Goal: Task Accomplishment & Management: Manage account settings

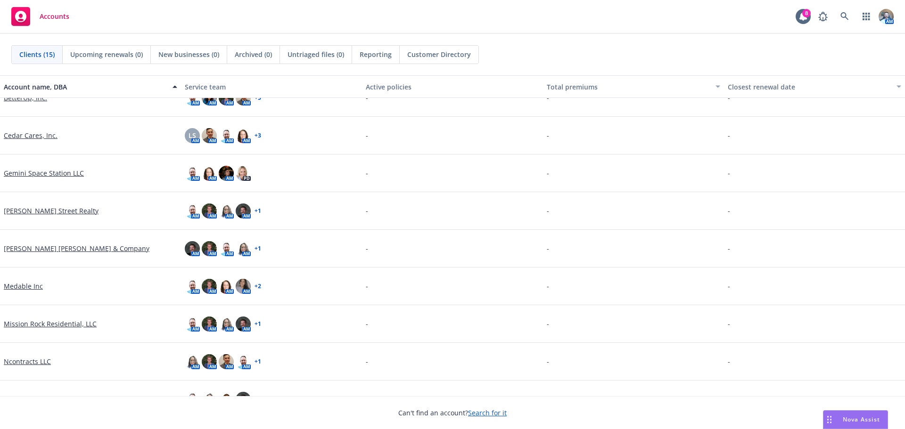
scroll to position [188, 0]
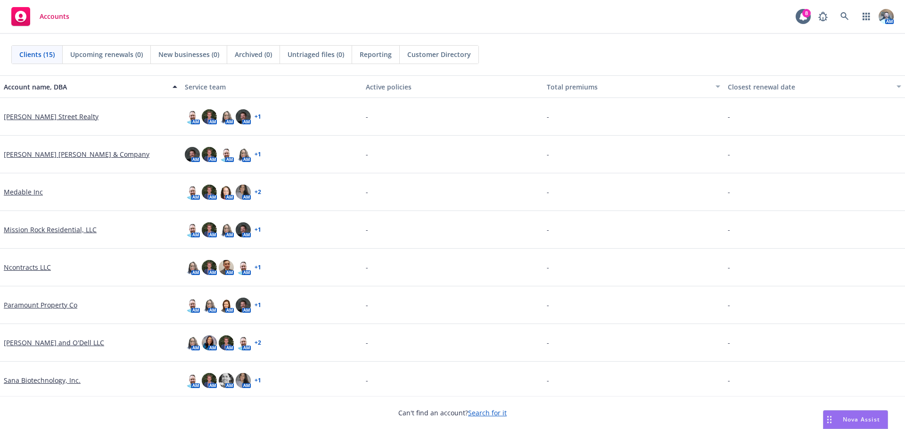
click at [49, 340] on link "[PERSON_NAME] and O'Dell LLC" at bounding box center [54, 343] width 100 height 10
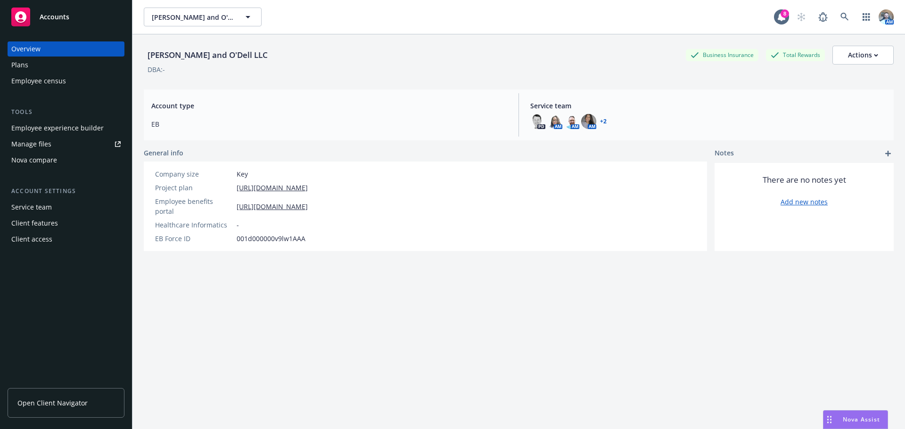
click at [71, 143] on link "Manage files" at bounding box center [66, 144] width 117 height 15
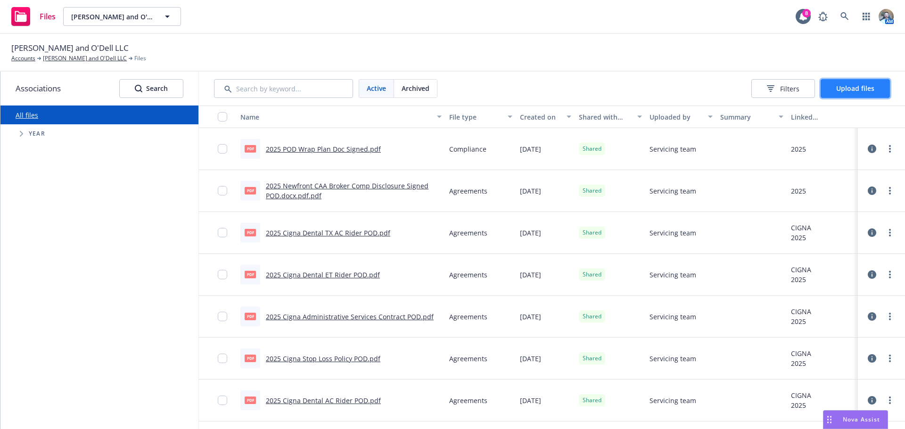
click at [873, 87] on span "Upload files" at bounding box center [855, 88] width 38 height 9
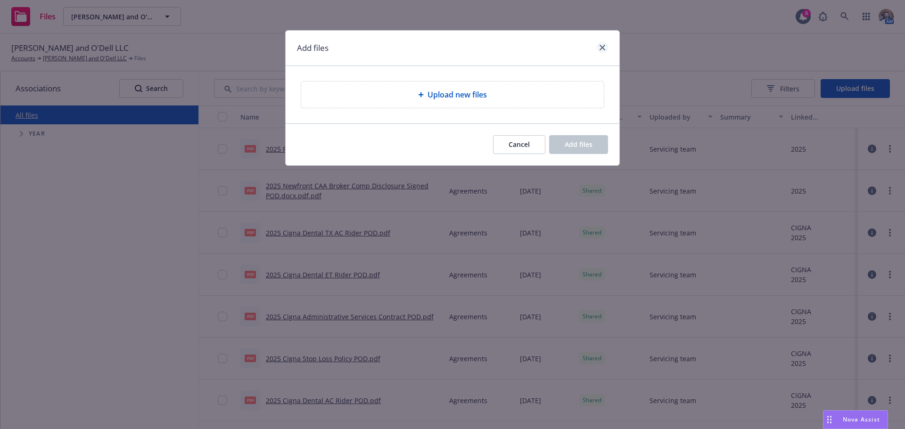
click at [597, 50] on div at bounding box center [600, 48] width 15 height 12
click at [598, 48] on link "close" at bounding box center [602, 47] width 11 height 11
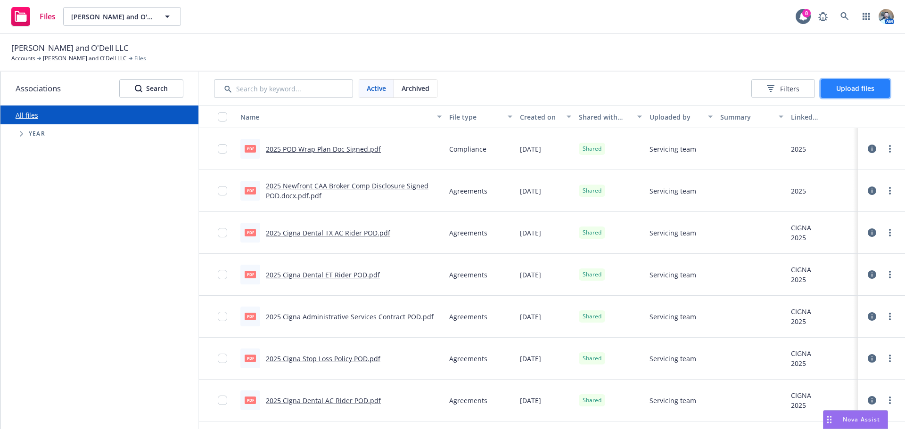
click at [854, 92] on span "Upload files" at bounding box center [855, 88] width 38 height 9
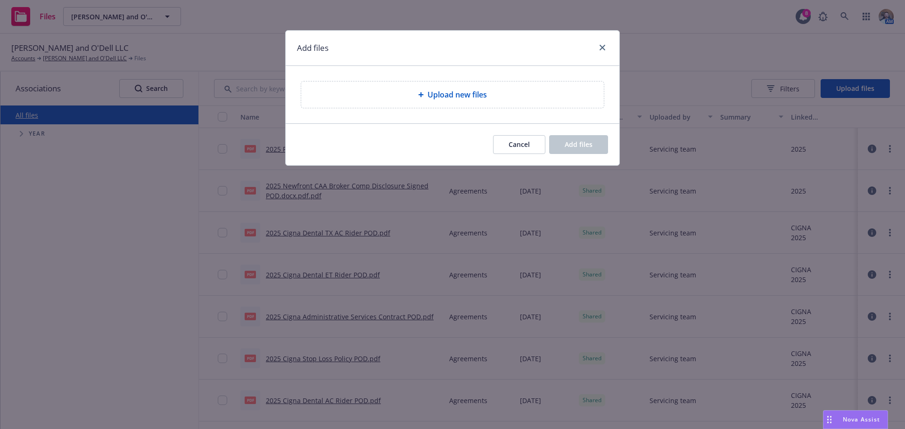
click at [434, 102] on div "Upload new files" at bounding box center [452, 95] width 303 height 26
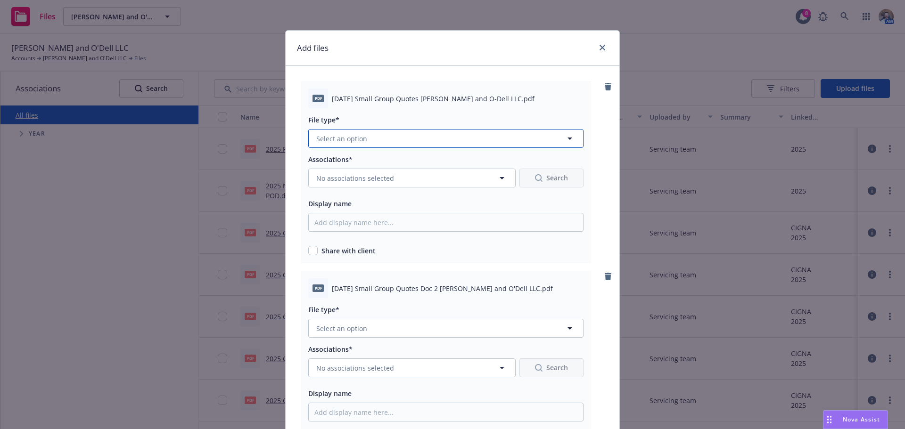
click at [380, 142] on button "Select an option" at bounding box center [445, 138] width 275 height 19
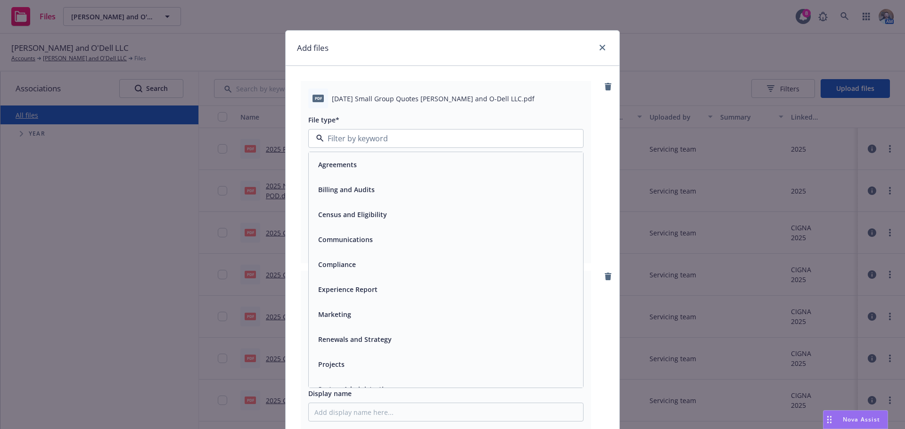
click at [352, 309] on div "Marketing" at bounding box center [445, 315] width 263 height 14
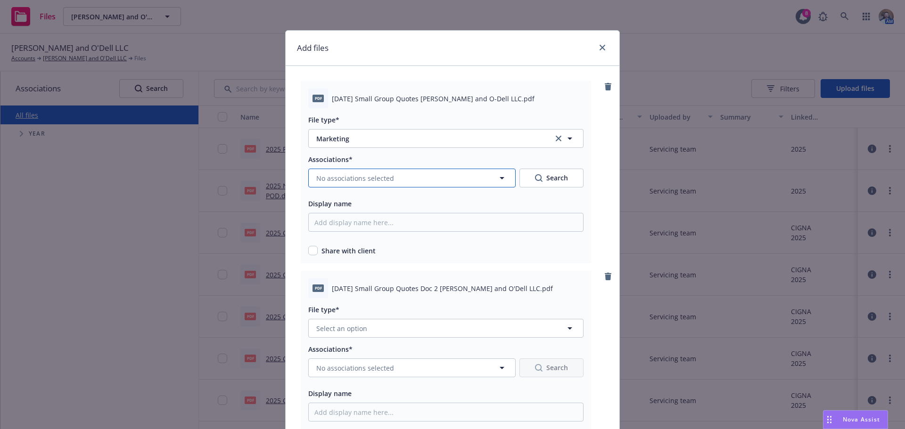
click at [355, 179] on span "No associations selected" at bounding box center [355, 178] width 78 height 10
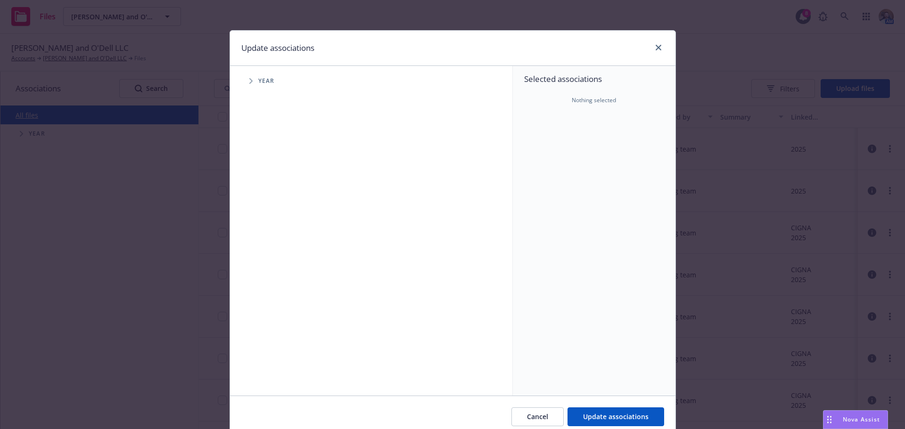
click at [249, 78] on icon "Tree Example" at bounding box center [251, 81] width 4 height 6
click at [261, 214] on span "Tree Example" at bounding box center [262, 210] width 15 height 15
click at [272, 209] on input "Tree Example" at bounding box center [274, 209] width 9 height 9
checkbox input "true"
click at [267, 228] on span "Tree Example" at bounding box center [274, 230] width 15 height 15
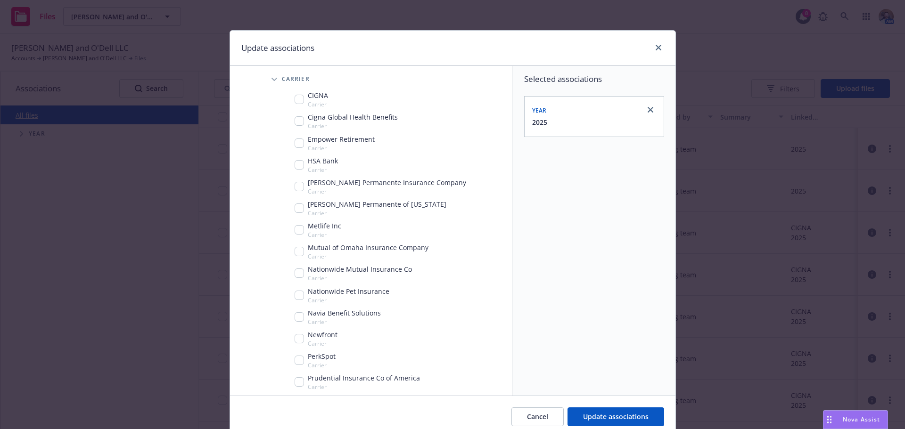
scroll to position [188, 0]
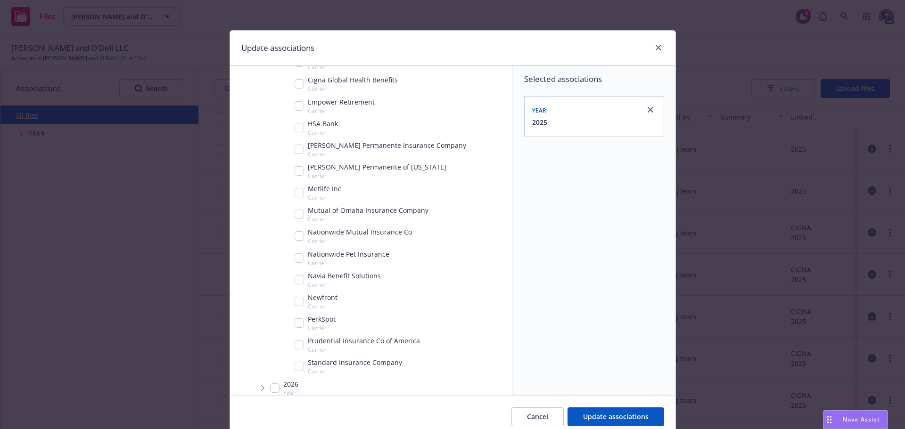
click at [297, 300] on input "Tree Example" at bounding box center [299, 301] width 9 height 9
checkbox input "true"
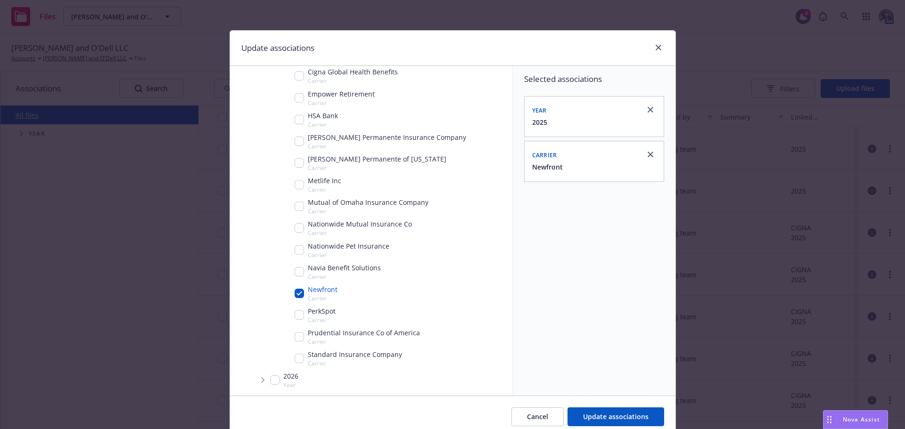
scroll to position [197, 0]
click at [625, 422] on button "Update associations" at bounding box center [615, 417] width 97 height 19
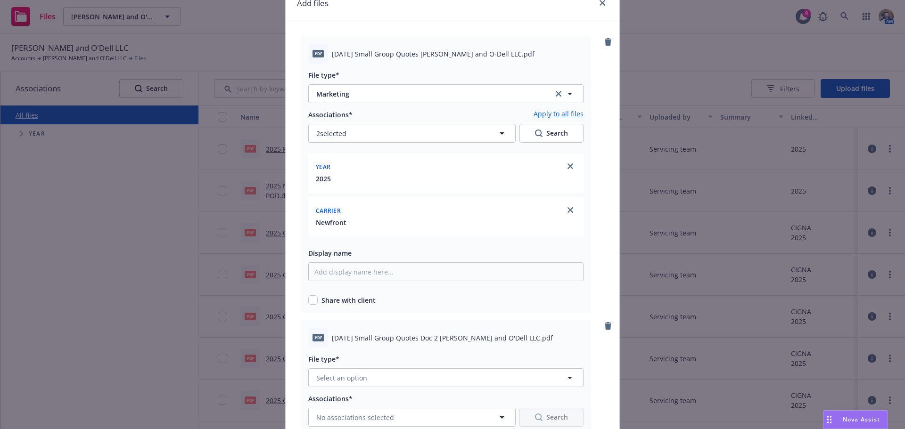
scroll to position [47, 0]
click at [475, 54] on span "[DATE] Small Group Quotes [PERSON_NAME] and O-Dell LLC.pdf" at bounding box center [433, 52] width 203 height 10
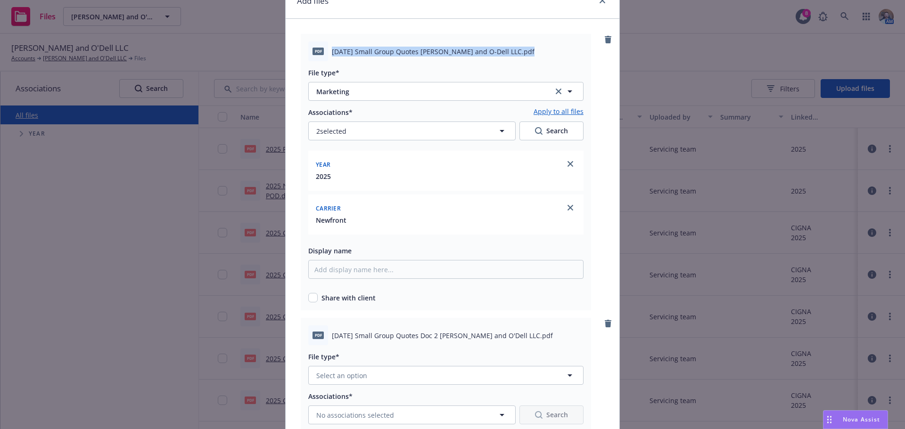
click at [475, 54] on span "[DATE] Small Group Quotes [PERSON_NAME] and O-Dell LLC.pdf" at bounding box center [433, 52] width 203 height 10
copy span "[DATE] Small Group Quotes [PERSON_NAME] and O-Dell LLC.pdf"
click at [426, 266] on input "Display name" at bounding box center [445, 269] width 275 height 19
paste input "[DATE] Small Group Quotes [PERSON_NAME] and O-Dell LLC.pdf"
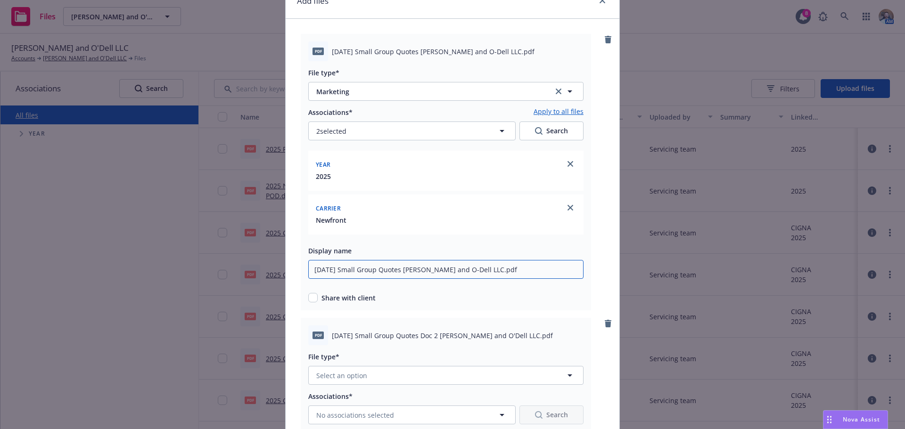
type input "[DATE] Small Group Quotes [PERSON_NAME] and O-Dell LLC.pdf"
click at [311, 304] on div "pdf [DATE] Small Group Quotes [PERSON_NAME] and O-Dell LLC.pdf File type* Marke…" at bounding box center [446, 172] width 290 height 277
click at [310, 299] on input "checkbox" at bounding box center [312, 297] width 9 height 9
checkbox input "true"
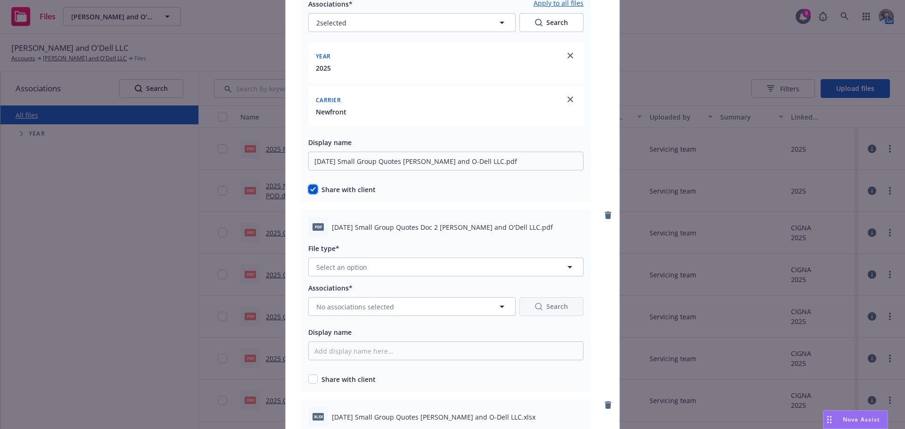
scroll to position [188, 0]
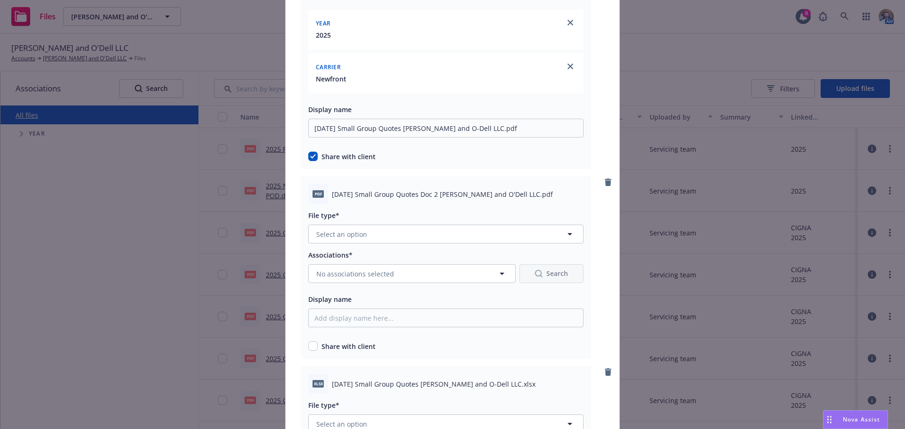
click at [469, 197] on span "[DATE] Small Group Quotes Doc 2 [PERSON_NAME] and O'Dell LLC.pdf" at bounding box center [442, 194] width 221 height 10
click at [468, 197] on span "[DATE] Small Group Quotes Doc 2 [PERSON_NAME] and O'Dell LLC.pdf" at bounding box center [442, 194] width 221 height 10
copy span "[DATE] Small Group Quotes Doc 2 [PERSON_NAME] and O'Dell LLC.pdf"
click at [366, 325] on input "Display name" at bounding box center [445, 318] width 275 height 19
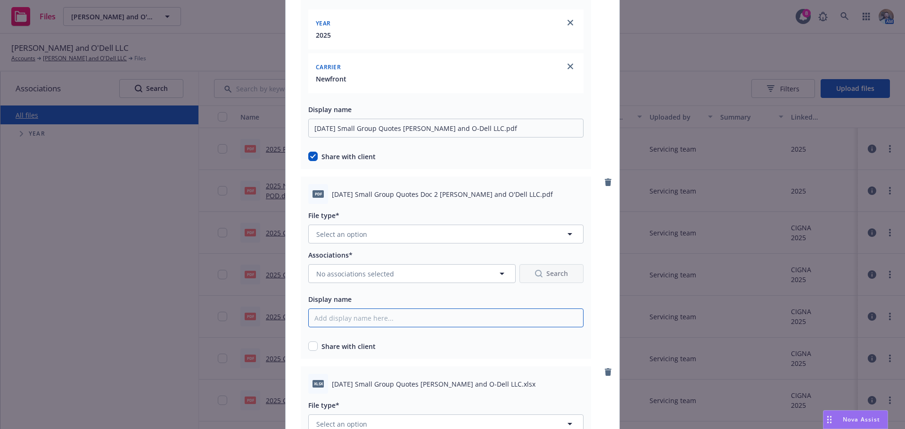
paste input "[DATE] Small Group Quotes Doc 2 [PERSON_NAME] and O'Dell LLC.pdf"
type input "[DATE] Small Group Quotes Doc 2 [PERSON_NAME] and O'Dell LLC.pdf"
click at [342, 238] on span "Select an option" at bounding box center [341, 234] width 51 height 10
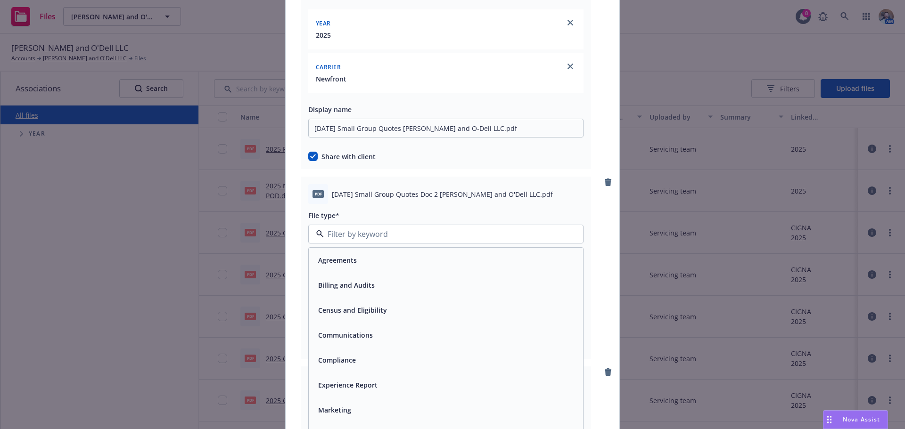
scroll to position [14, 0]
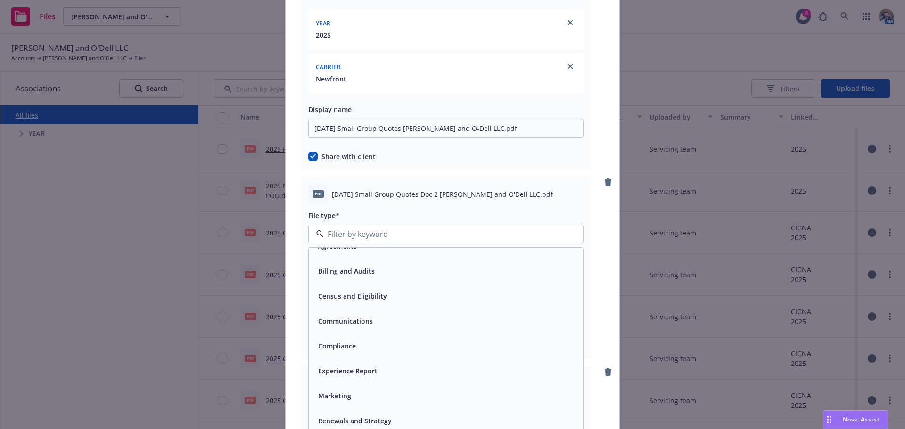
click at [347, 396] on span "Marketing" at bounding box center [334, 396] width 33 height 10
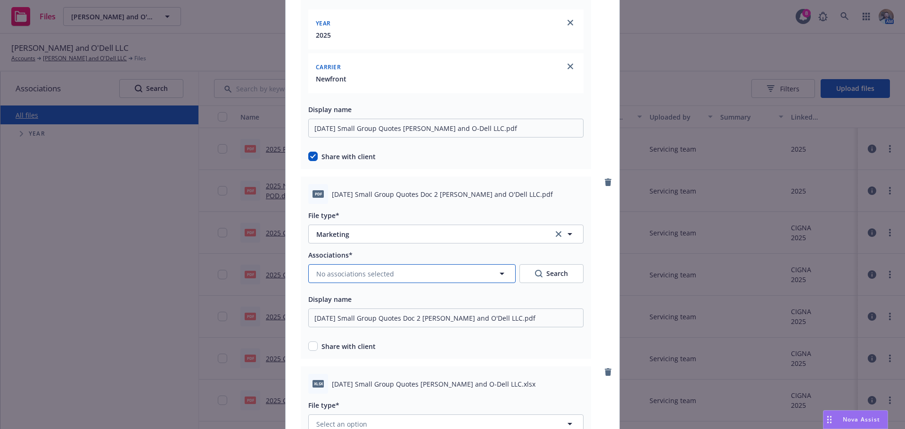
click at [360, 274] on span "No associations selected" at bounding box center [355, 274] width 78 height 10
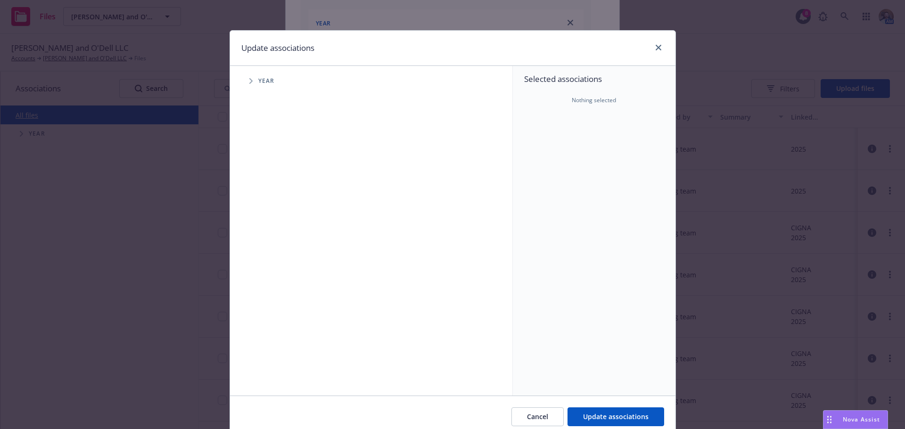
click at [258, 80] on span "Year" at bounding box center [266, 81] width 16 height 6
click at [252, 80] on span "Tree Example" at bounding box center [250, 81] width 15 height 15
click at [270, 211] on input "Tree Example" at bounding box center [274, 209] width 9 height 9
checkbox input "true"
click at [261, 209] on icon "Tree Example" at bounding box center [262, 210] width 3 height 6
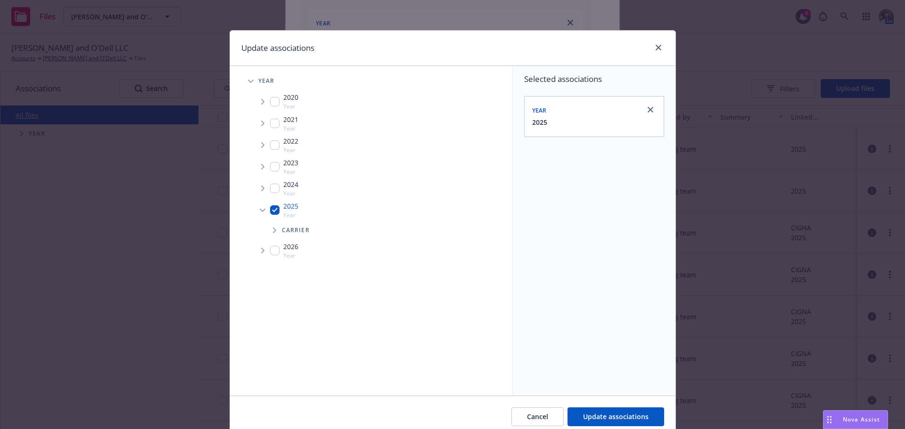
click at [270, 227] on span "Tree Example" at bounding box center [274, 230] width 15 height 15
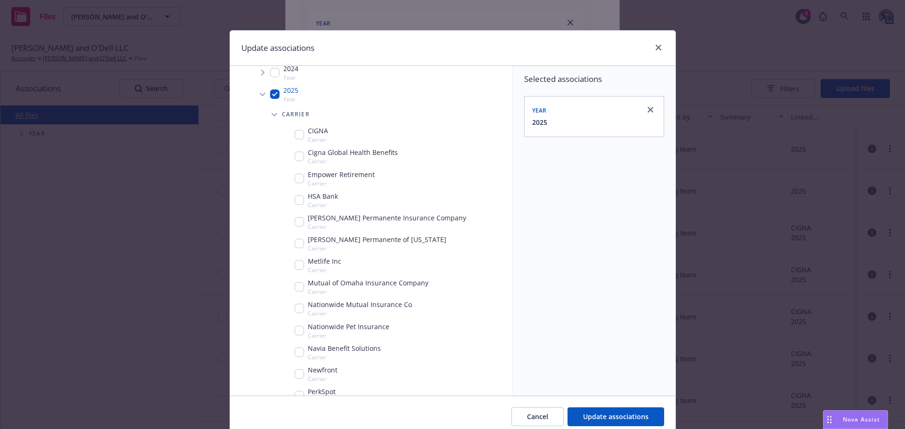
scroll to position [141, 0]
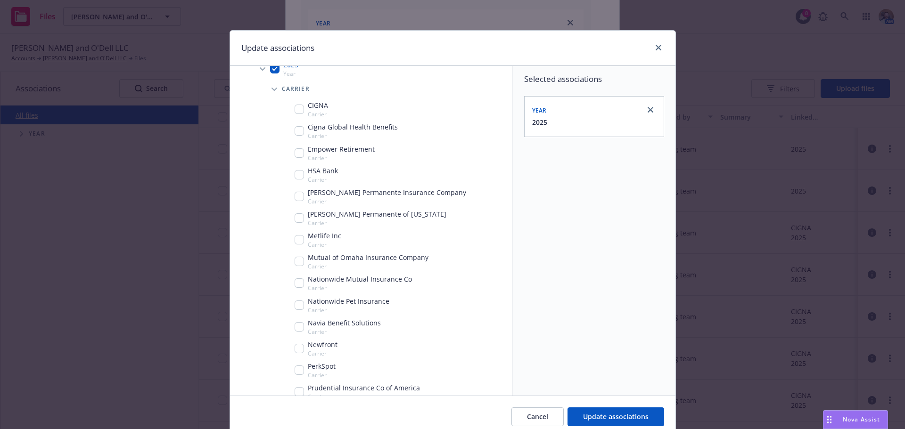
click at [295, 345] on input "Tree Example" at bounding box center [299, 348] width 9 height 9
checkbox input "true"
click at [641, 414] on span "Update associations" at bounding box center [615, 416] width 65 height 9
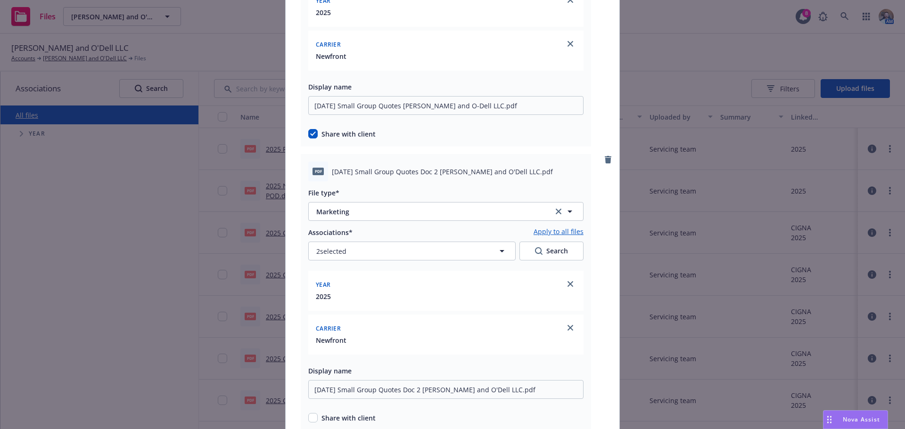
scroll to position [283, 0]
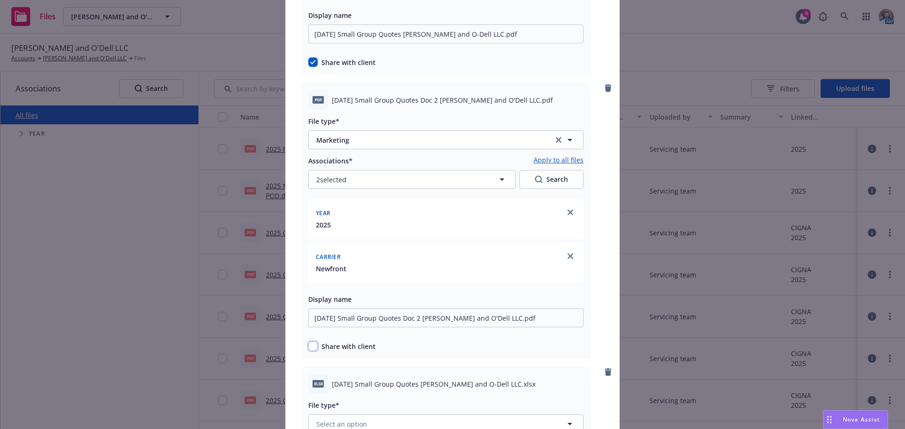
click at [308, 347] on input "checkbox" at bounding box center [312, 346] width 9 height 9
checkbox input "true"
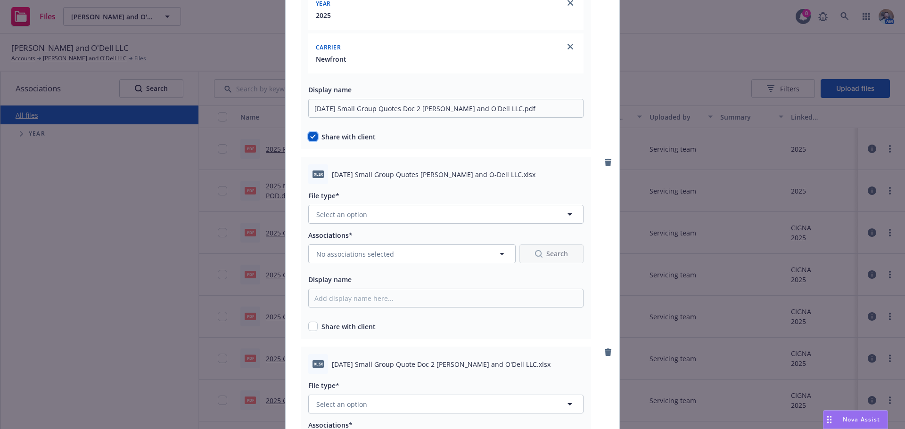
scroll to position [518, 0]
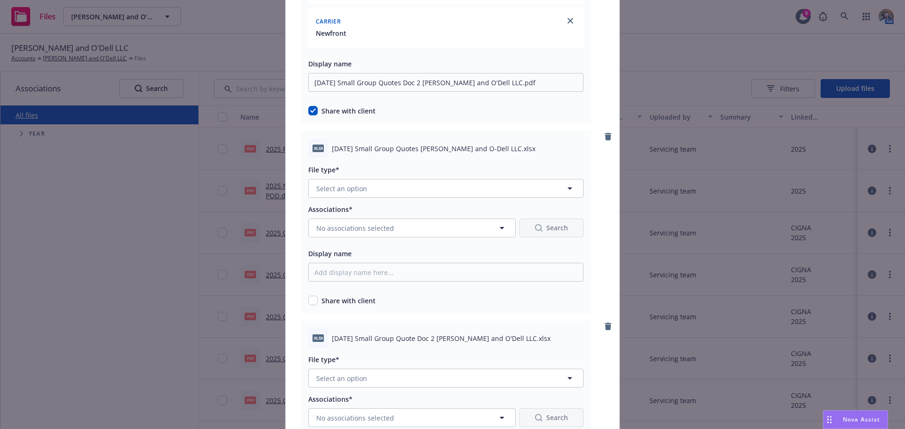
click at [354, 174] on div "File type*" at bounding box center [445, 169] width 275 height 11
click at [351, 184] on span "Select an option" at bounding box center [341, 189] width 51 height 10
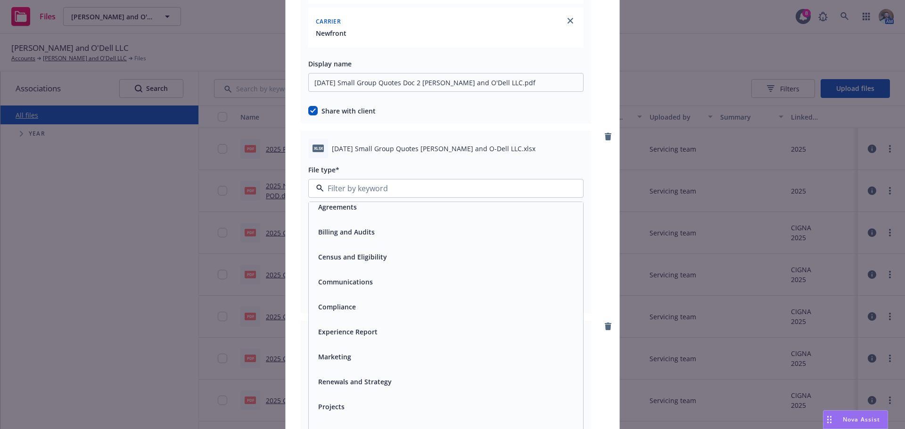
scroll to position [14, 0]
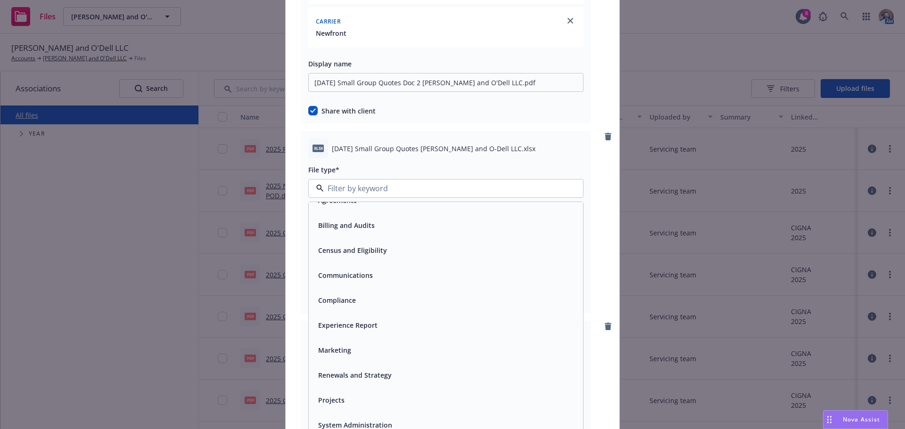
click at [343, 343] on div "Marketing" at bounding box center [446, 350] width 274 height 25
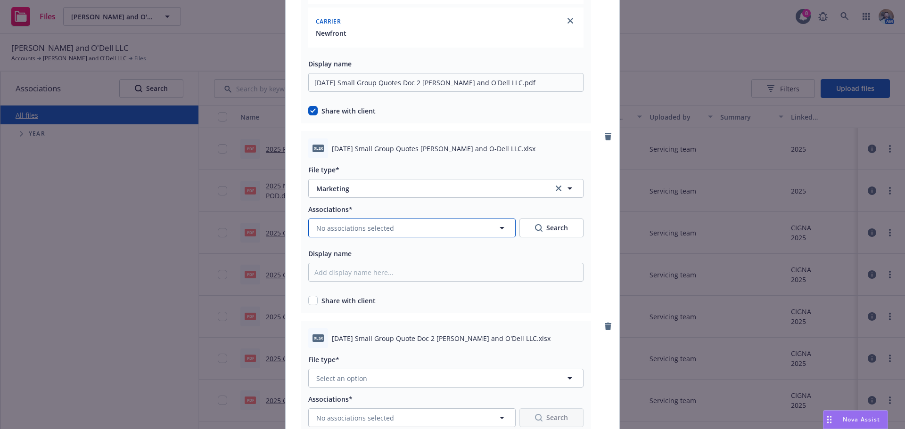
click at [342, 229] on span "No associations selected" at bounding box center [355, 228] width 78 height 10
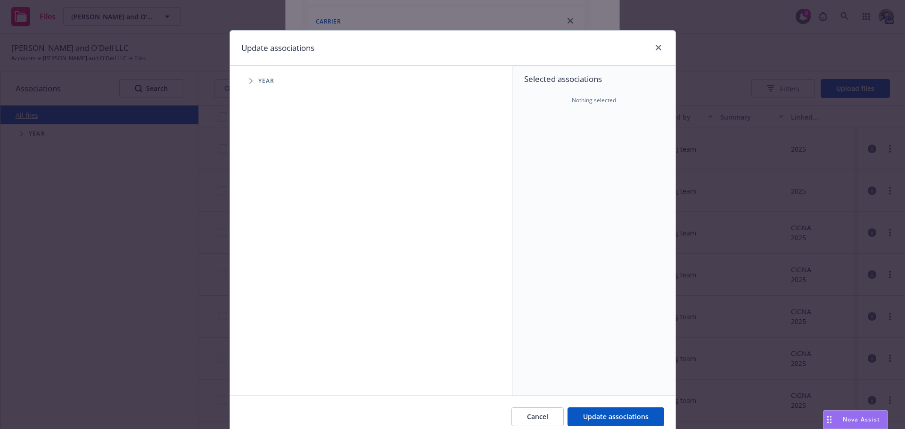
click at [249, 84] on span "Tree Example" at bounding box center [250, 81] width 15 height 15
click at [274, 210] on input "Tree Example" at bounding box center [274, 209] width 9 height 9
checkbox input "true"
click at [262, 208] on span "Tree Example" at bounding box center [262, 210] width 15 height 15
click at [272, 234] on span "Tree Example" at bounding box center [274, 230] width 15 height 15
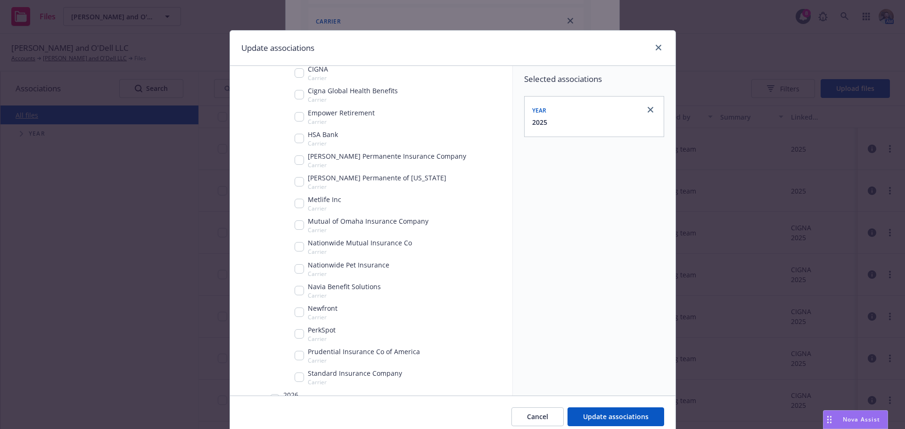
scroll to position [188, 0]
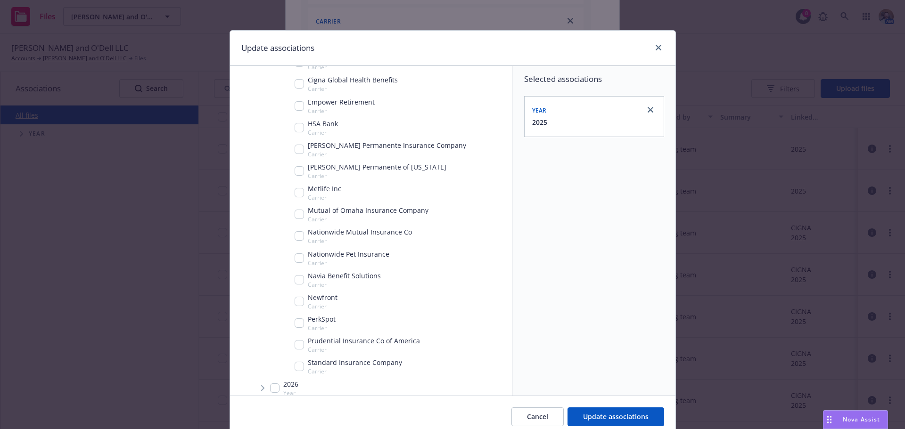
click at [295, 299] on input "Tree Example" at bounding box center [299, 301] width 9 height 9
checkbox input "true"
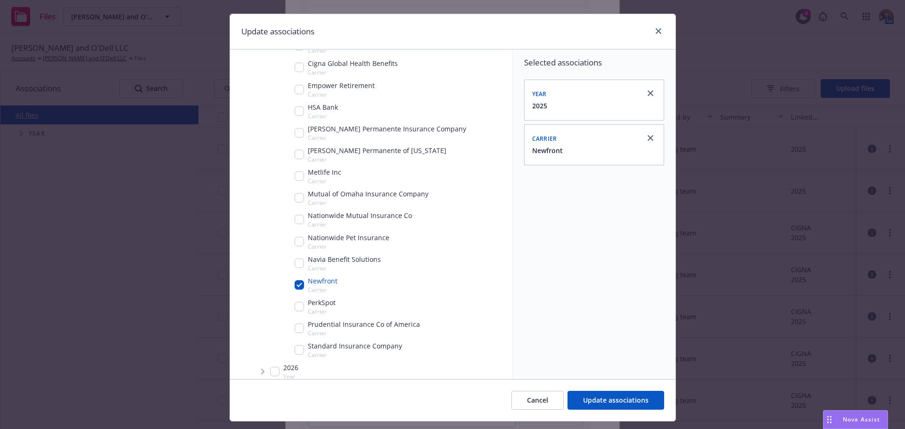
scroll to position [39, 0]
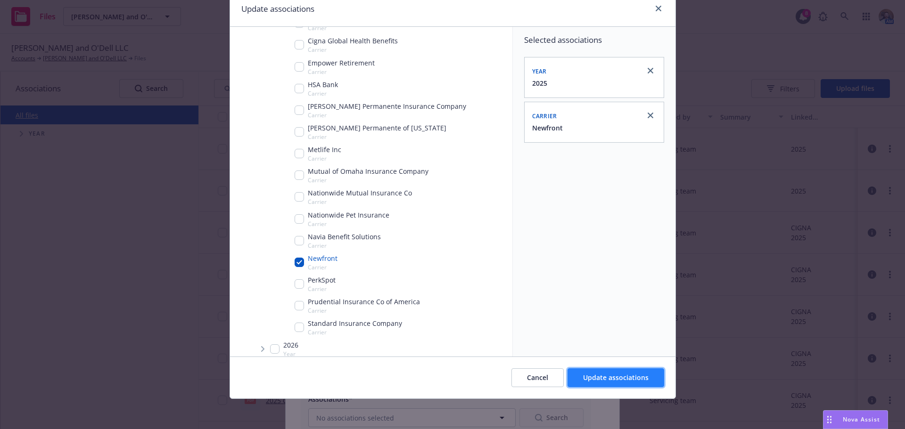
click at [607, 374] on span "Update associations" at bounding box center [615, 377] width 65 height 9
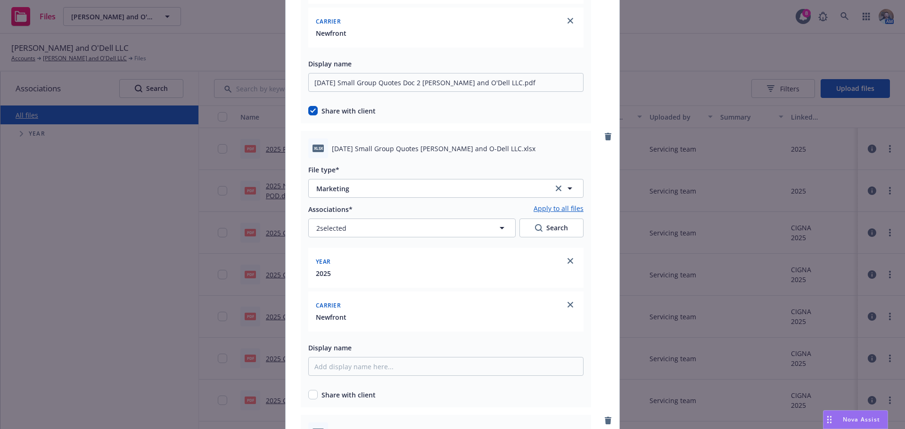
click at [379, 151] on span "[DATE] Small Group Quotes [PERSON_NAME] and O-Dell LLC.xlsx" at bounding box center [434, 149] width 204 height 10
copy span "[DATE] Small Group Quotes [PERSON_NAME] and O-Dell LLC.xlsx"
click at [340, 358] on input "Display name" at bounding box center [445, 366] width 275 height 19
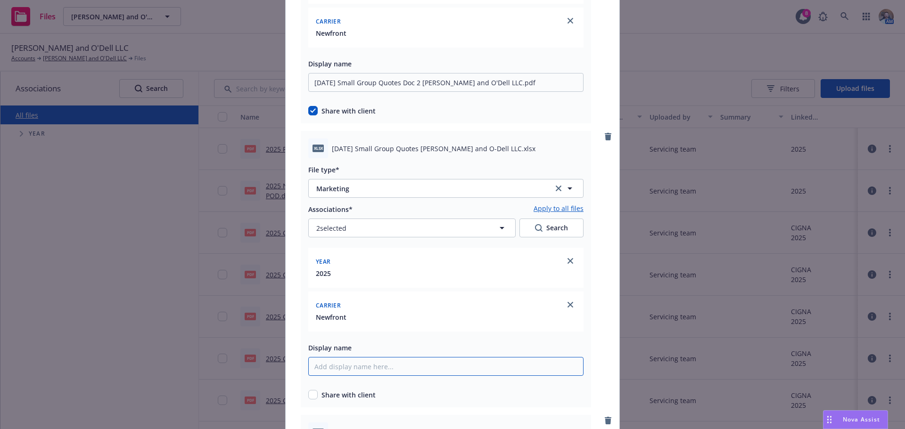
paste input "[DATE] Small Group Quotes [PERSON_NAME] and O-Dell LLC.xlsx"
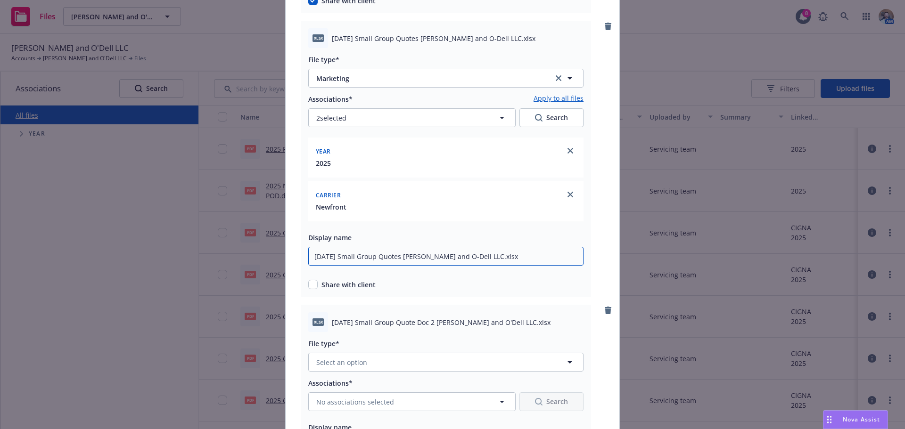
scroll to position [660, 0]
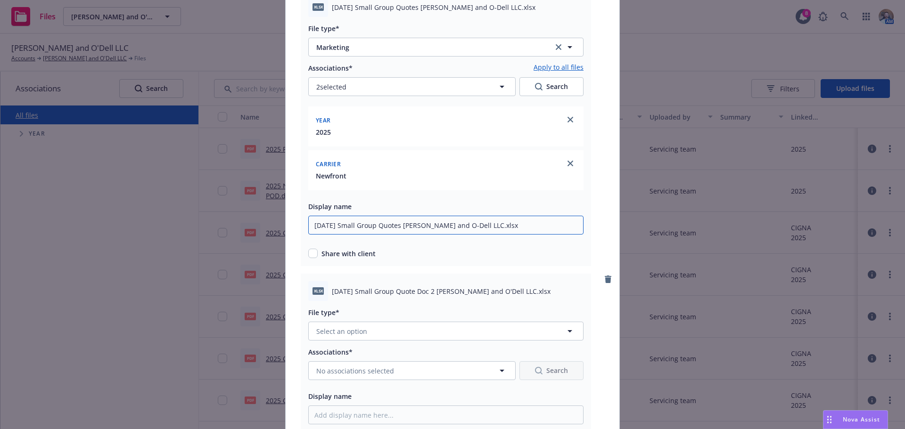
type input "[DATE] Small Group Quotes [PERSON_NAME] and O-Dell LLC.xlsx"
click at [313, 252] on input "checkbox" at bounding box center [312, 253] width 9 height 9
checkbox input "true"
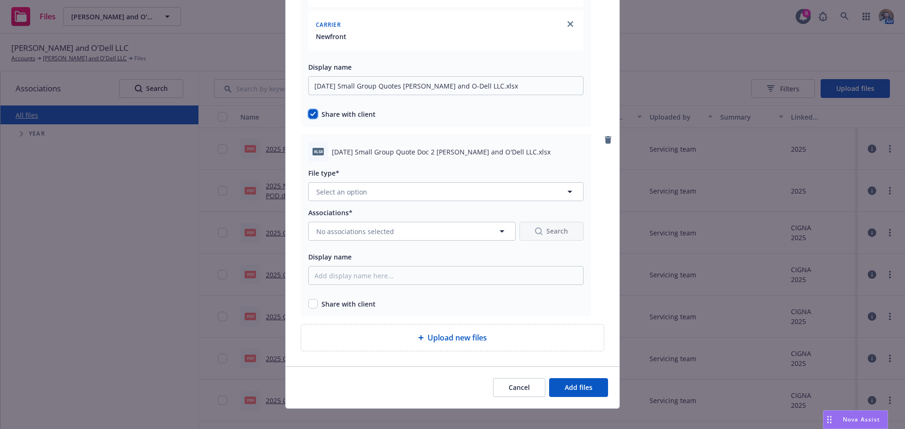
scroll to position [801, 0]
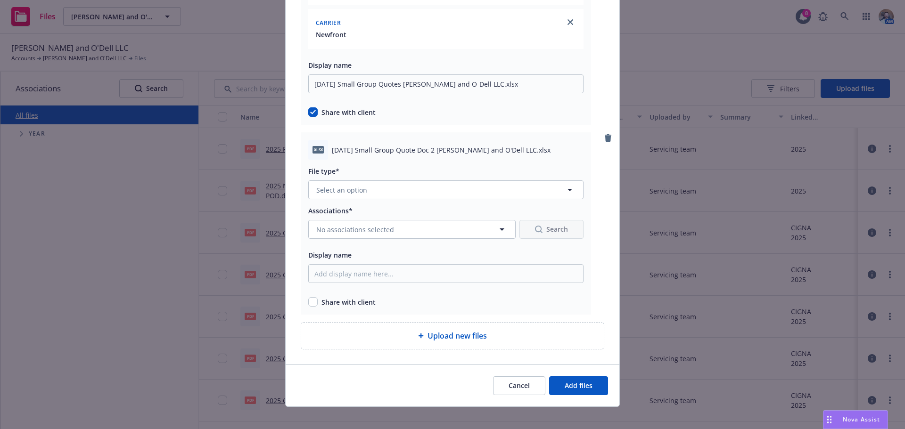
click at [426, 158] on div "xlsx [DATE] Small Group Quote Doc 2 [PERSON_NAME] and O'Dell LLC.xlsx" at bounding box center [445, 150] width 275 height 20
click at [426, 150] on span "[DATE] Small Group Quote Doc 2 [PERSON_NAME] and O'Dell LLC.xlsx" at bounding box center [441, 150] width 219 height 10
copy span "[DATE] Small Group Quote Doc 2 [PERSON_NAME] and O'Dell LLC.xlsx"
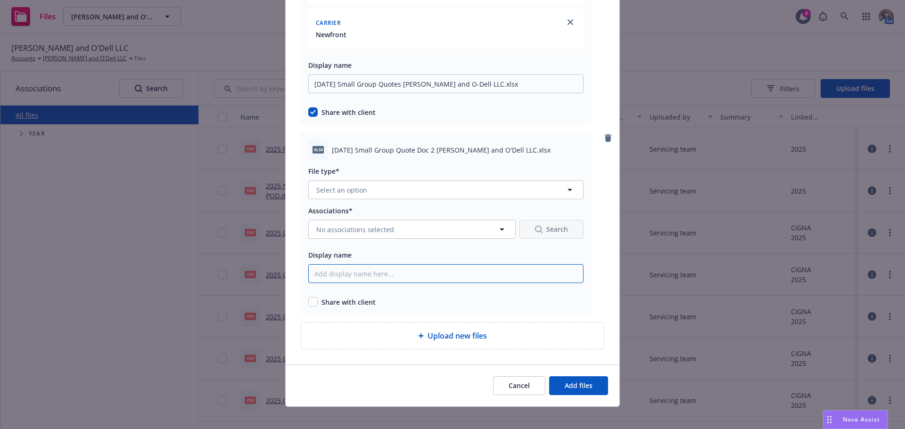
click at [359, 274] on input "Display name" at bounding box center [445, 273] width 275 height 19
paste input "[DATE] Small Group Quote Doc 2 [PERSON_NAME] and O'Dell LLC.xlsx"
type input "[DATE] Small Group Quote Doc 2 [PERSON_NAME] and O'Dell LLC.xlsx"
click at [377, 187] on button "Select an option" at bounding box center [445, 189] width 275 height 19
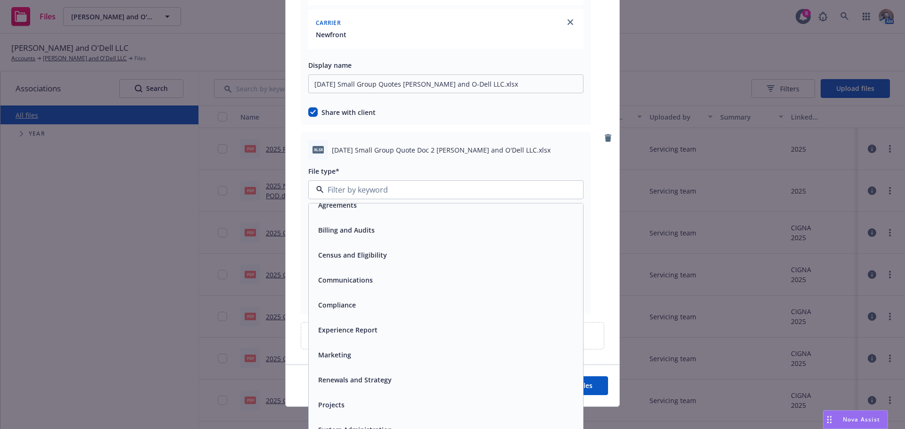
scroll to position [14, 0]
click at [355, 349] on div "Marketing" at bounding box center [445, 352] width 263 height 14
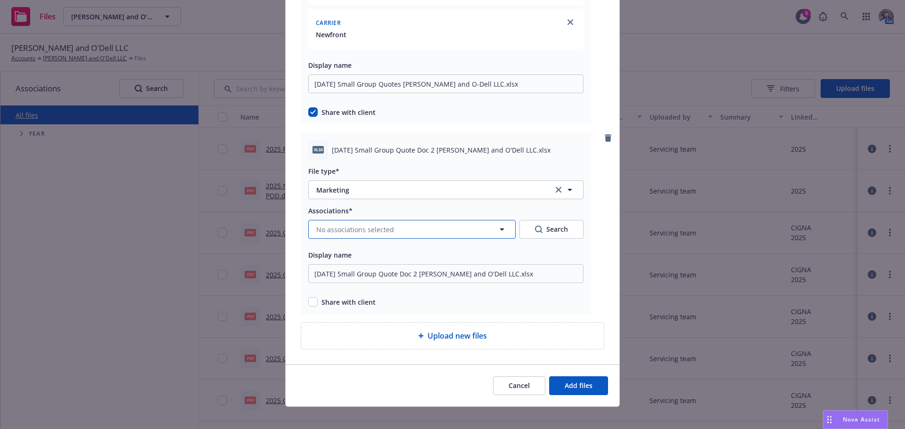
click at [358, 232] on span "No associations selected" at bounding box center [355, 230] width 78 height 10
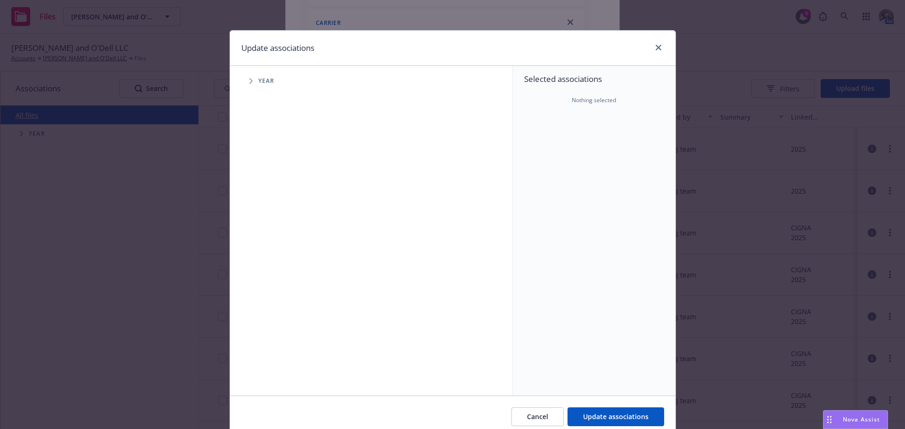
click at [243, 84] on span "Tree Example" at bounding box center [250, 81] width 15 height 15
click at [261, 207] on icon "Tree Example" at bounding box center [263, 210] width 4 height 6
click at [270, 212] on input "Tree Example" at bounding box center [274, 209] width 9 height 9
checkbox input "true"
click at [273, 228] on icon "Tree Example" at bounding box center [275, 231] width 4 height 6
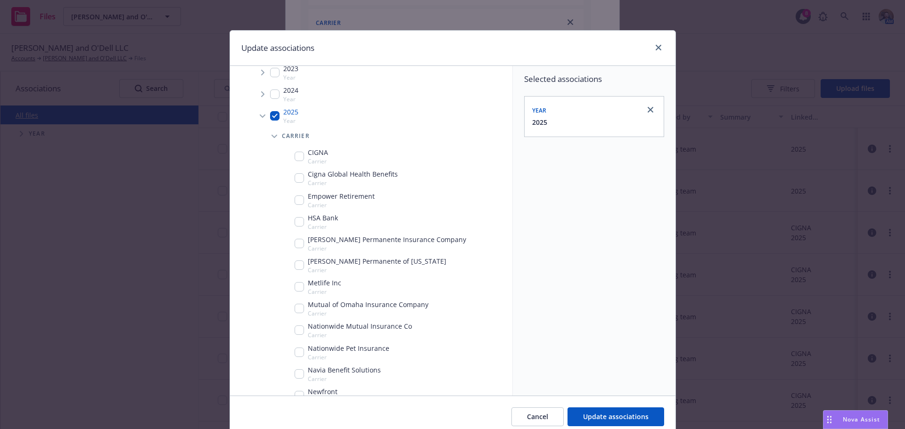
scroll to position [188, 0]
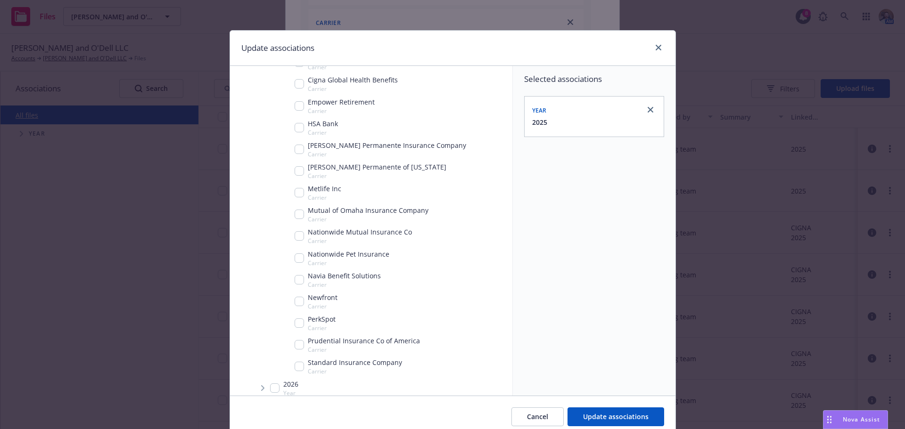
click at [295, 303] on input "Tree Example" at bounding box center [299, 301] width 9 height 9
checkbox input "true"
click at [613, 425] on button "Update associations" at bounding box center [615, 417] width 97 height 19
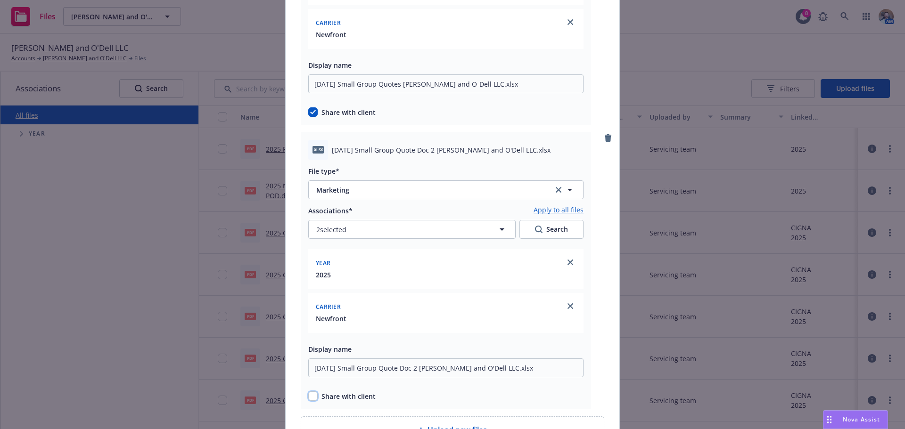
click at [311, 398] on input "checkbox" at bounding box center [312, 396] width 9 height 9
checkbox input "true"
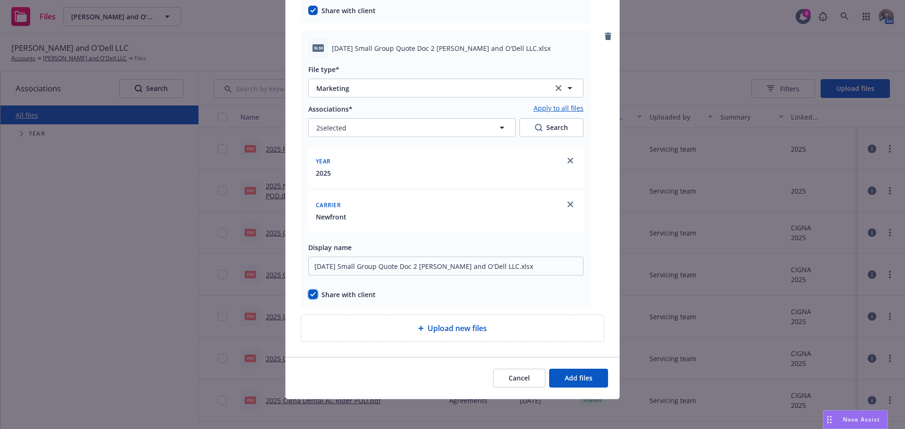
scroll to position [903, 0]
click at [575, 382] on span "Add files" at bounding box center [579, 377] width 28 height 9
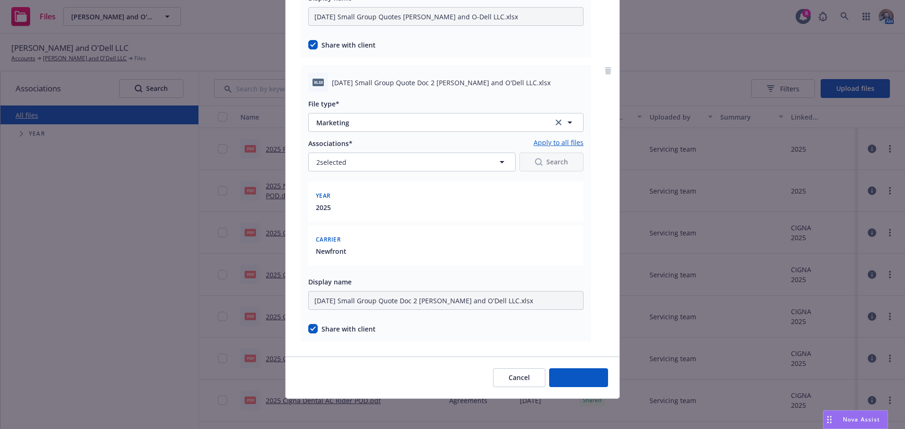
scroll to position [868, 0]
